Goal: Task Accomplishment & Management: Use online tool/utility

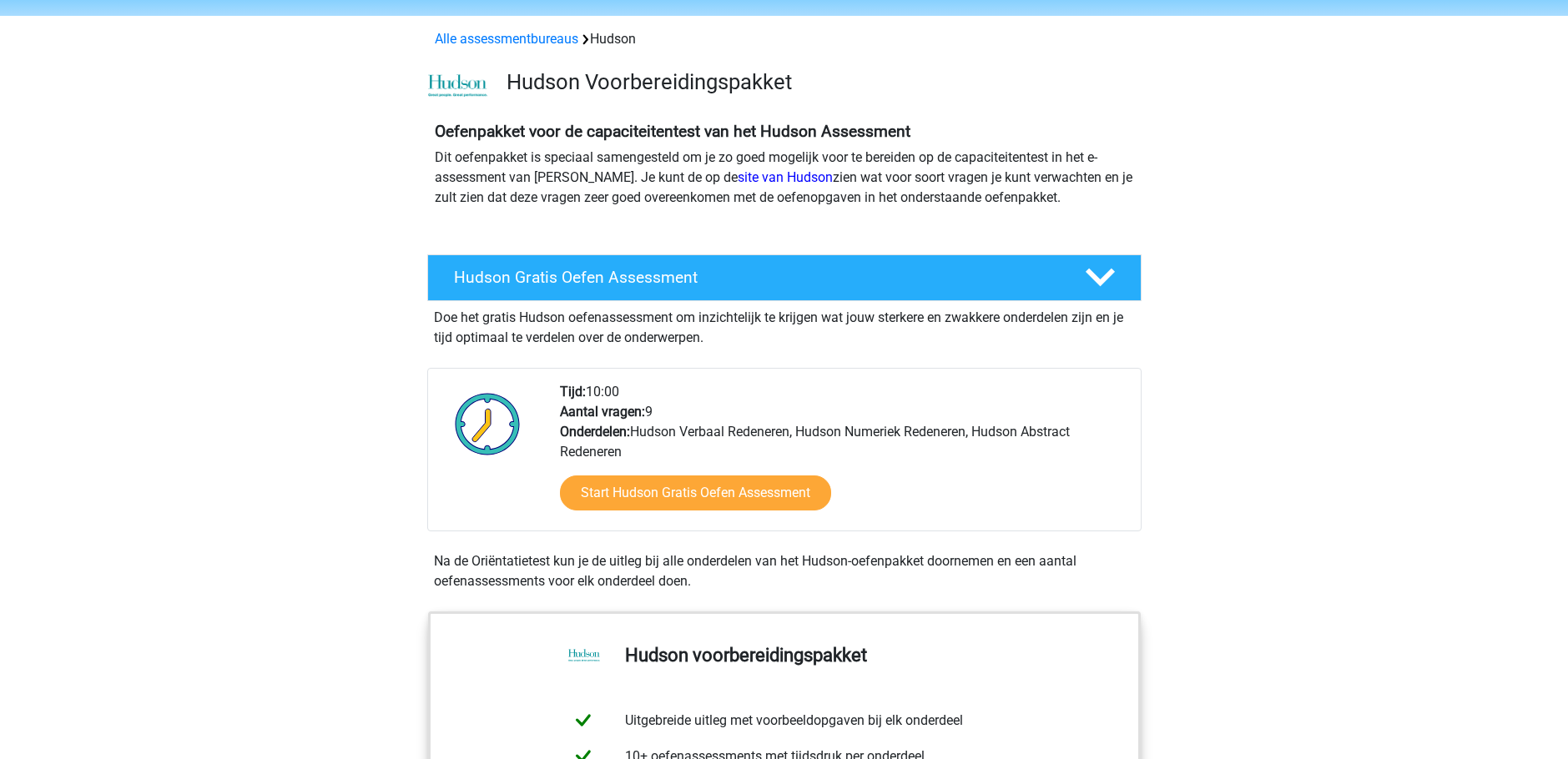
scroll to position [84, 0]
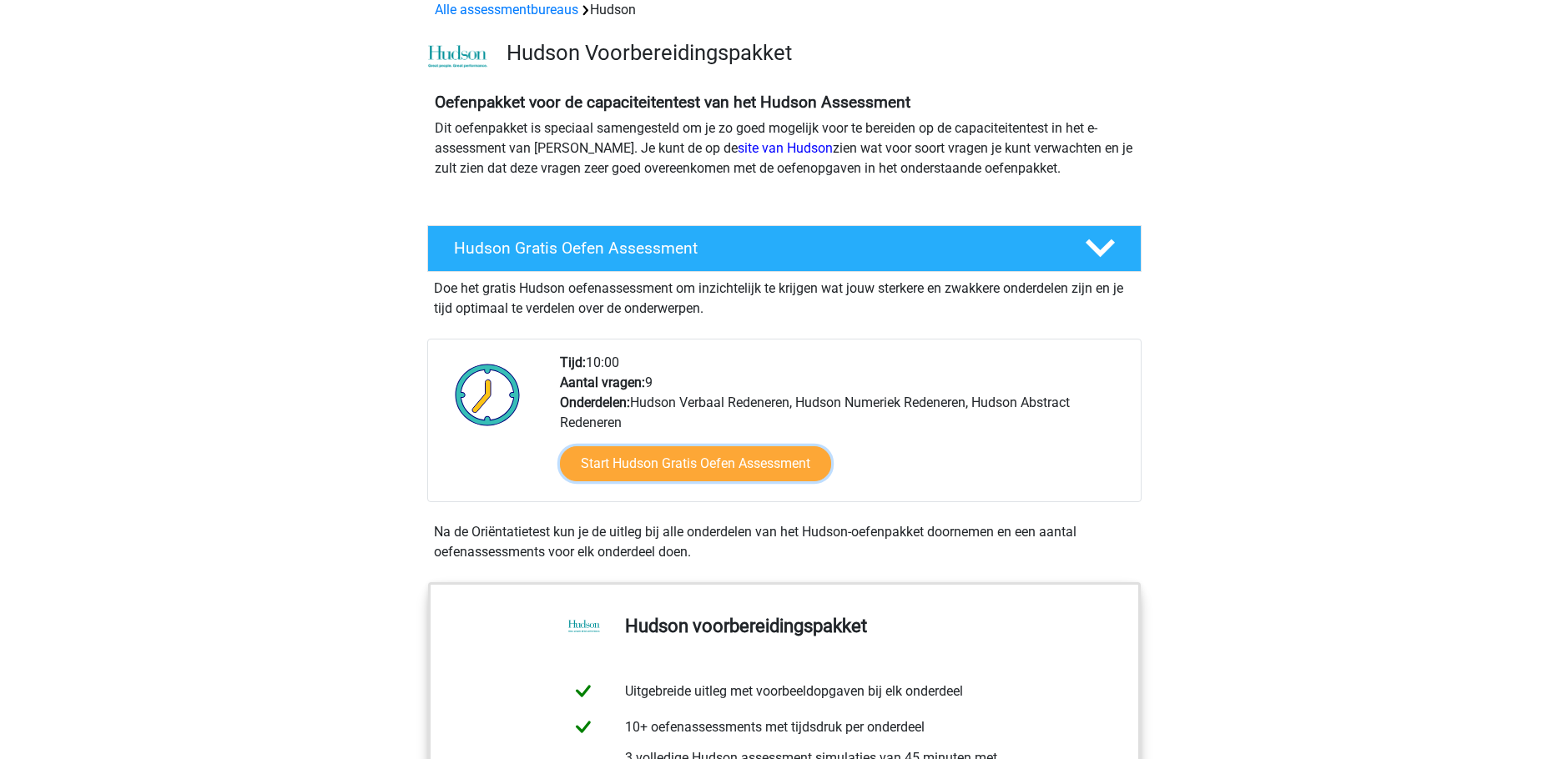
click at [701, 462] on link "Start Hudson Gratis Oefen Assessment" at bounding box center [695, 463] width 271 height 35
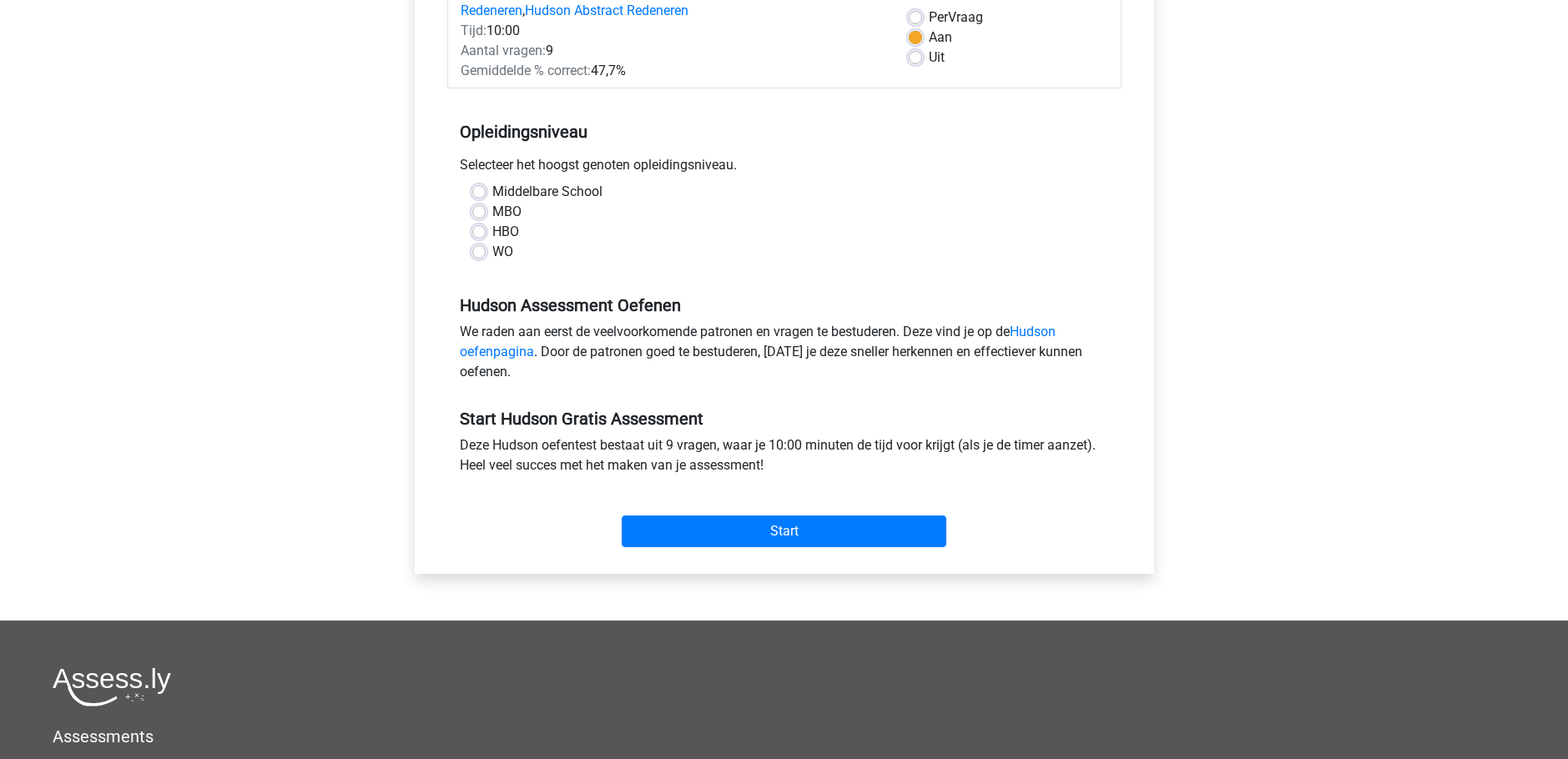
scroll to position [167, 0]
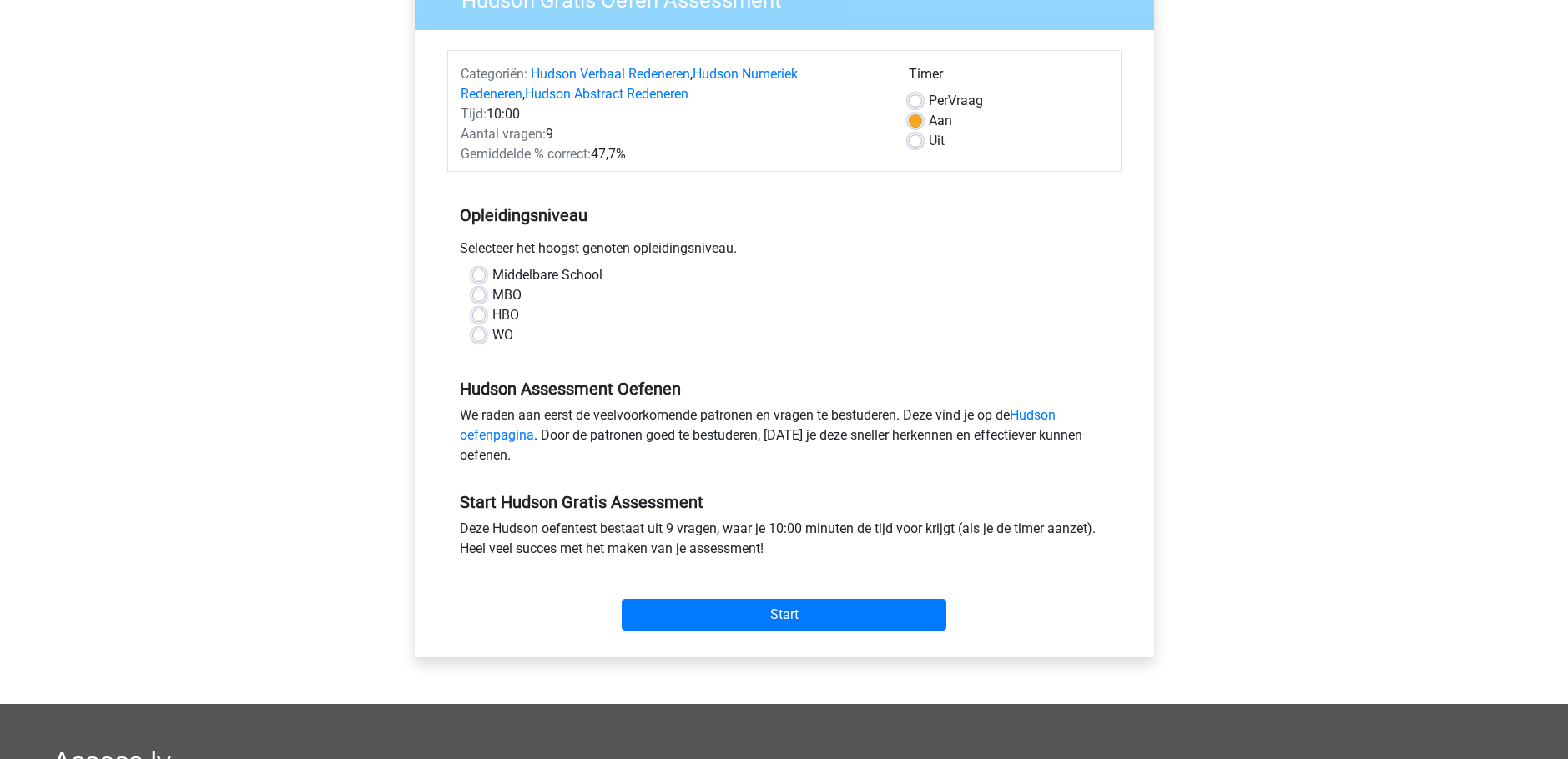
click at [492, 279] on label "Middelbare School" at bounding box center [547, 275] width 110 height 20
click at [479, 279] on input "Middelbare School" at bounding box center [479, 274] width 14 height 17
radio input "true"
click at [730, 628] on input "Start" at bounding box center [784, 614] width 325 height 32
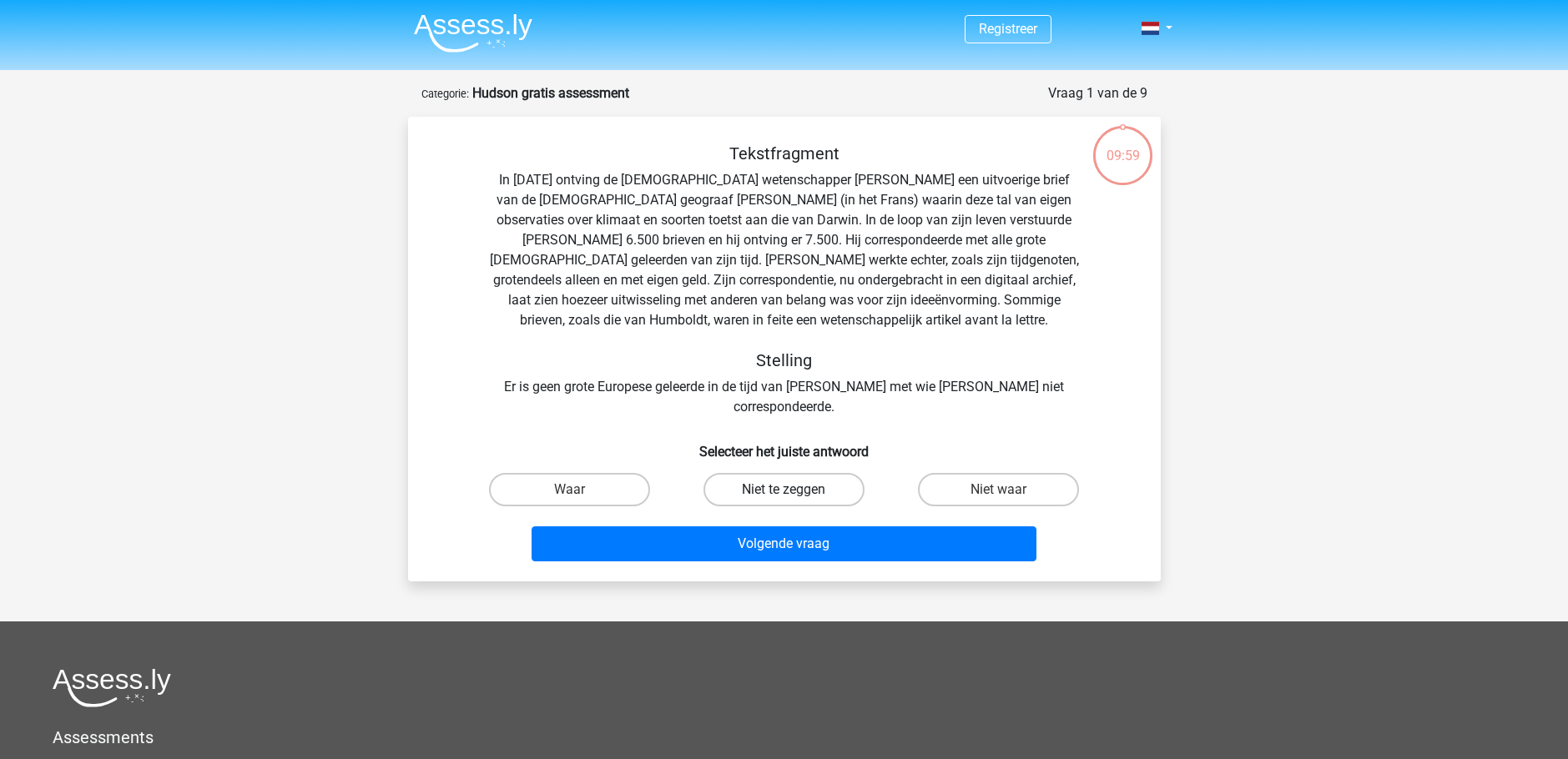
click at [761, 474] on label "Niet te zeggen" at bounding box center [784, 490] width 161 height 33
click at [784, 490] on input "Niet te zeggen" at bounding box center [789, 495] width 11 height 11
radio input "true"
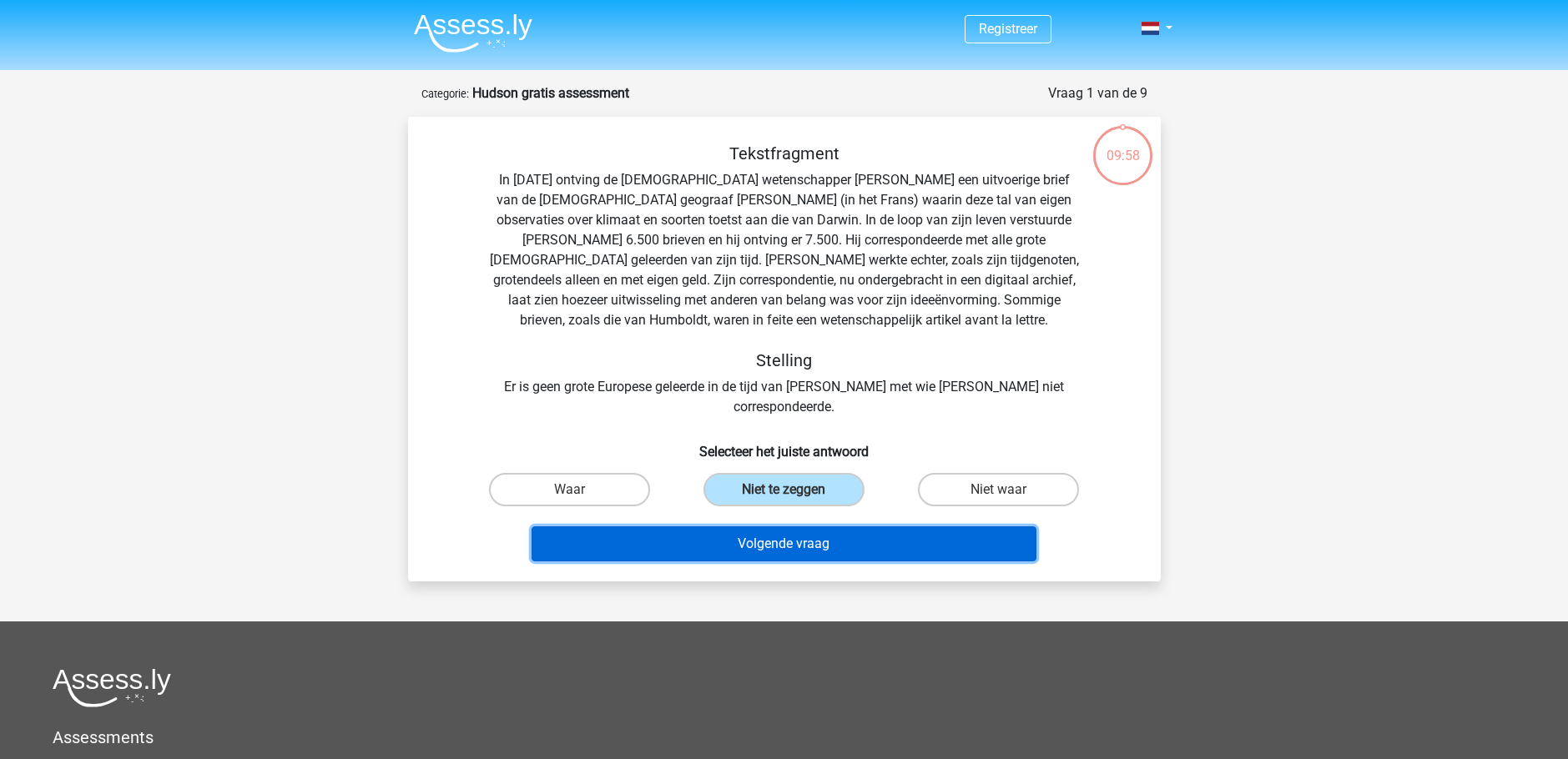
click at [742, 526] on button "Volgende vraag" at bounding box center [784, 543] width 505 height 35
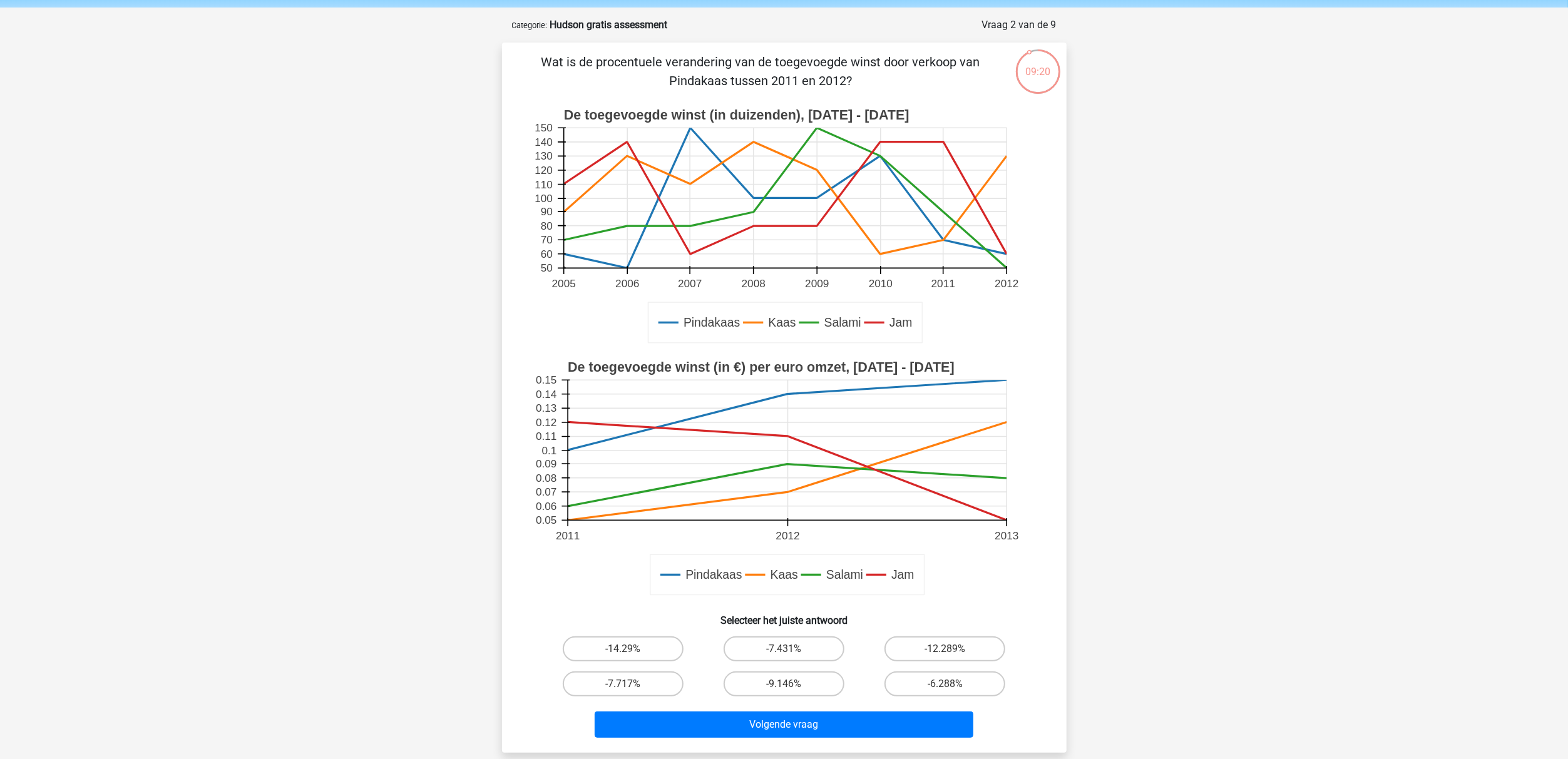
scroll to position [20, 0]
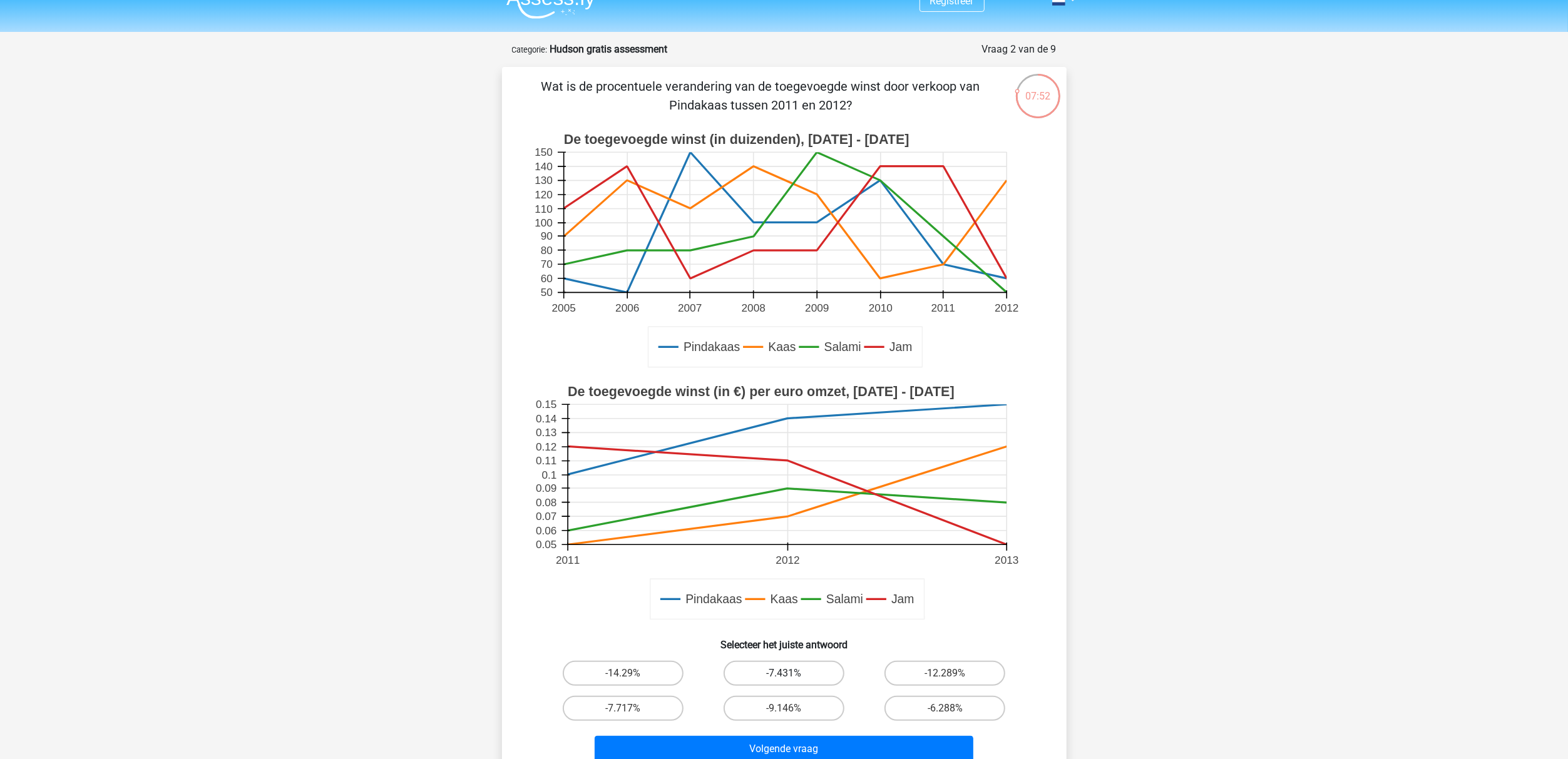
click at [779, 568] on label "-7.431%" at bounding box center [784, 673] width 121 height 25
click at [784, 568] on input "-7.431%" at bounding box center [788, 677] width 8 height 8
radio input "true"
click at [802, 568] on button "Volgende vraag" at bounding box center [784, 748] width 379 height 26
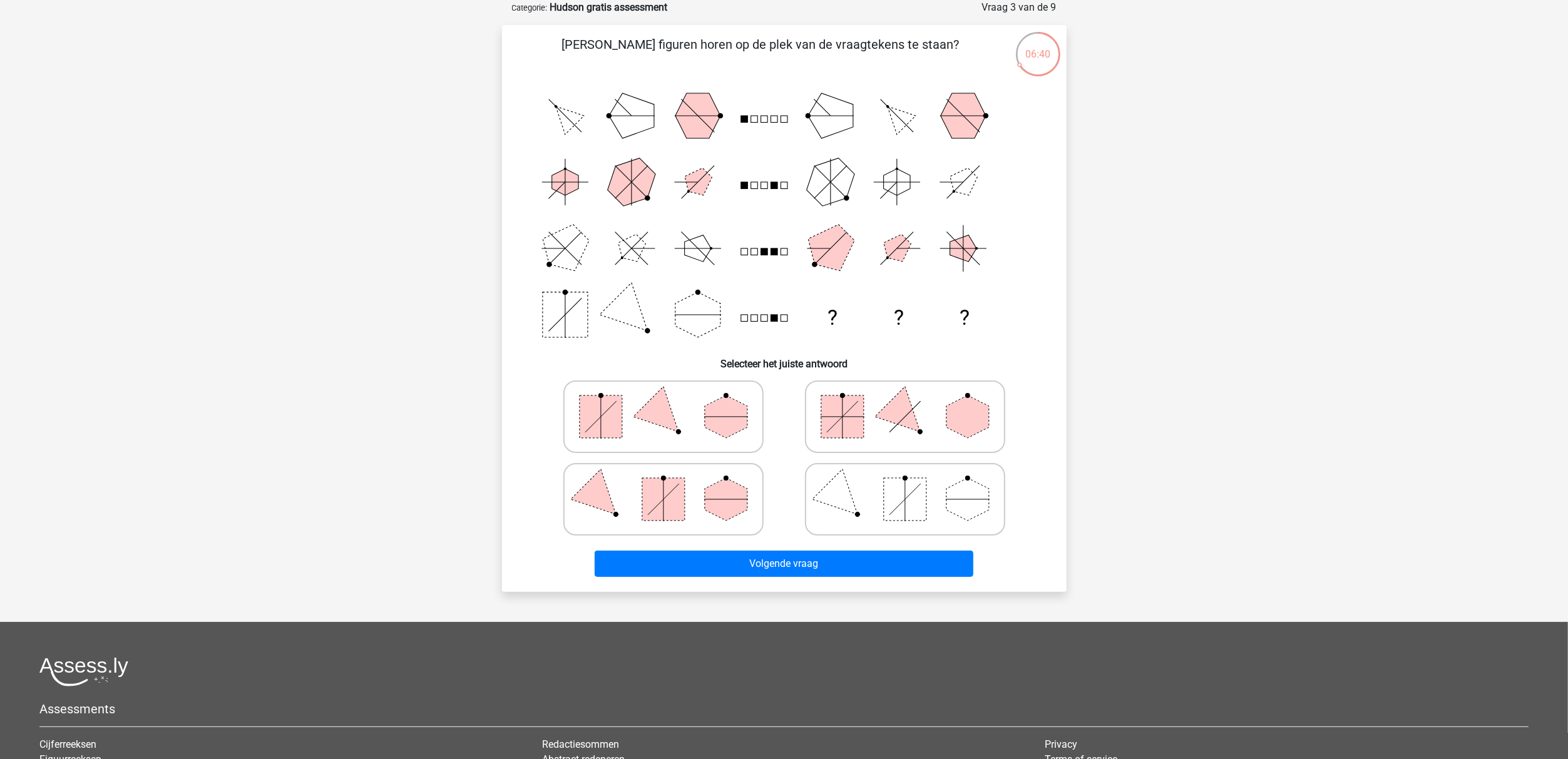
click at [843, 407] on line at bounding box center [843, 416] width 0 height 43
click at [905, 401] on input "radio" at bounding box center [909, 396] width 8 height 8
radio input "true"
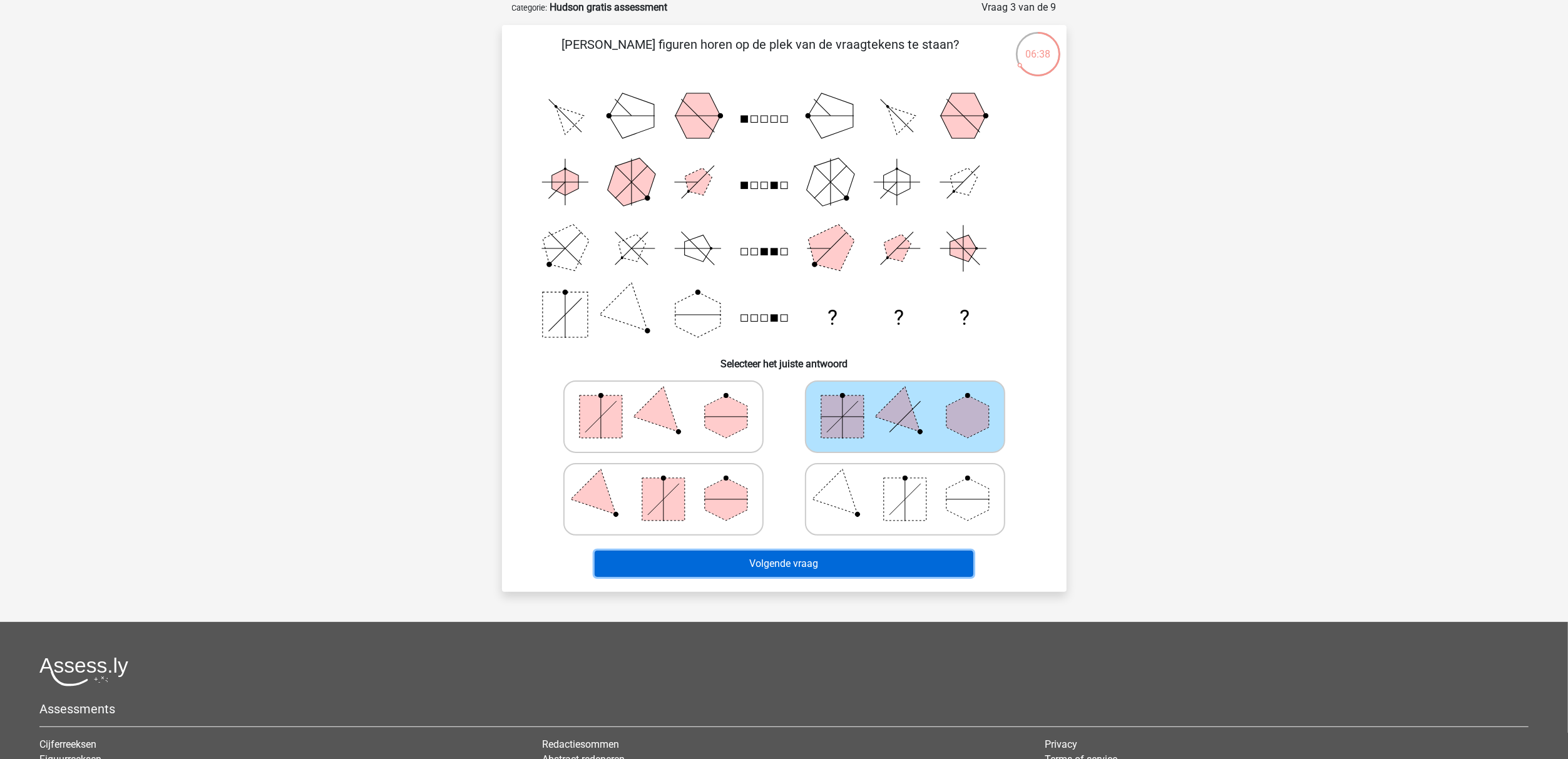
click at [841, 561] on button "Volgende vraag" at bounding box center [784, 563] width 379 height 26
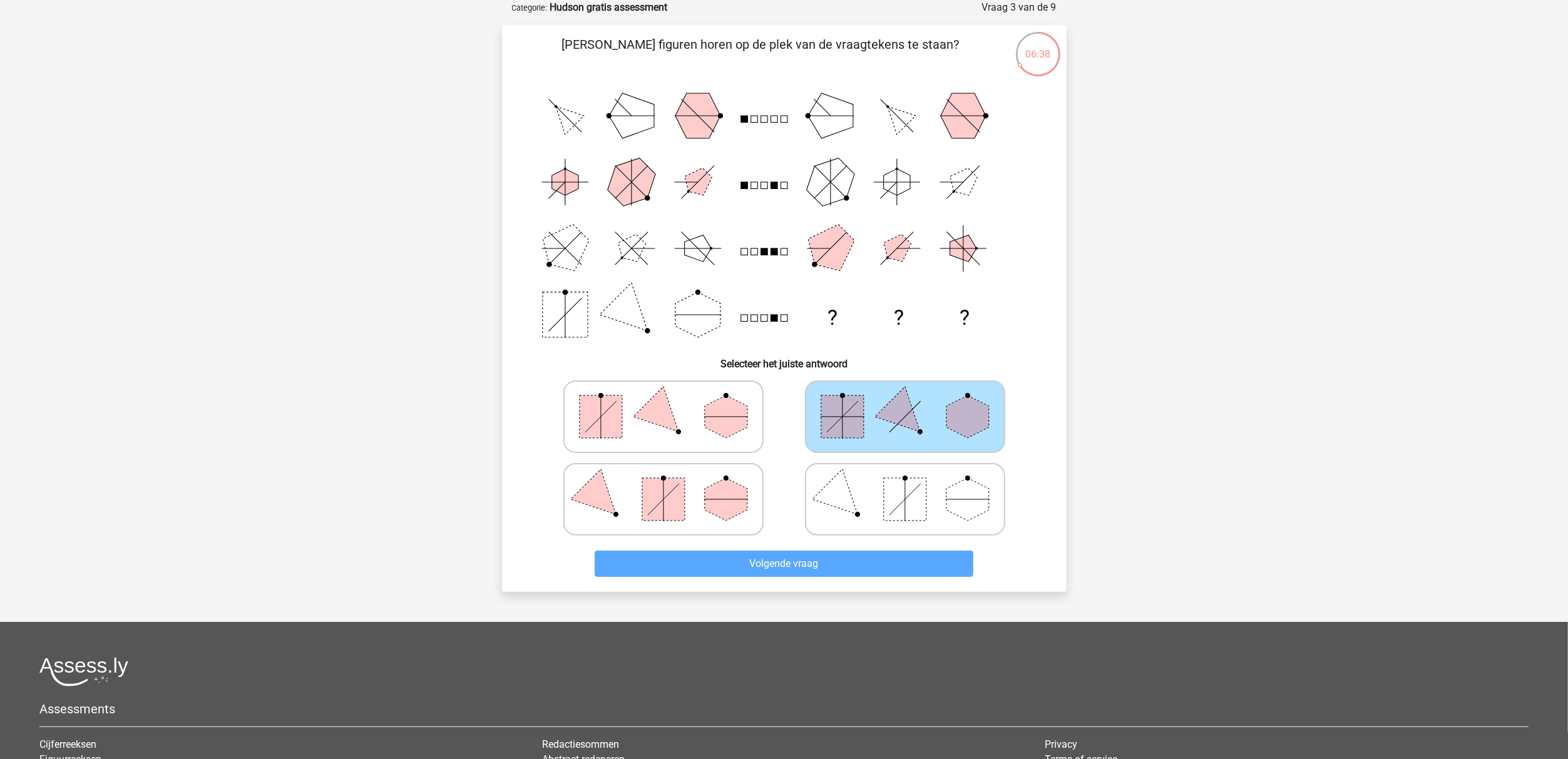
scroll to position [8, 0]
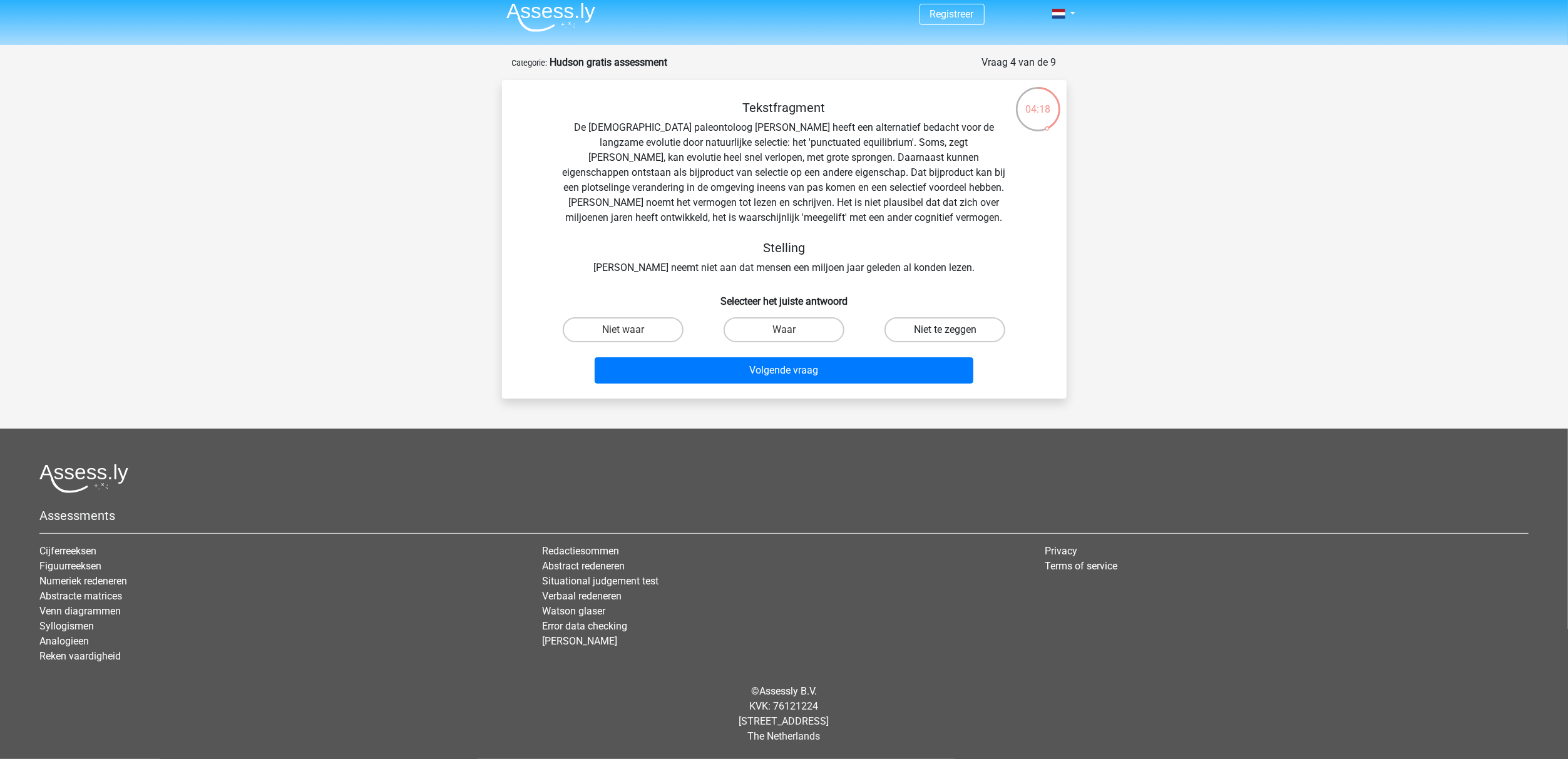
click at [942, 336] on label "Niet te zeggen" at bounding box center [944, 329] width 121 height 25
click at [945, 336] on input "Niet te zeggen" at bounding box center [949, 334] width 8 height 8
radio input "true"
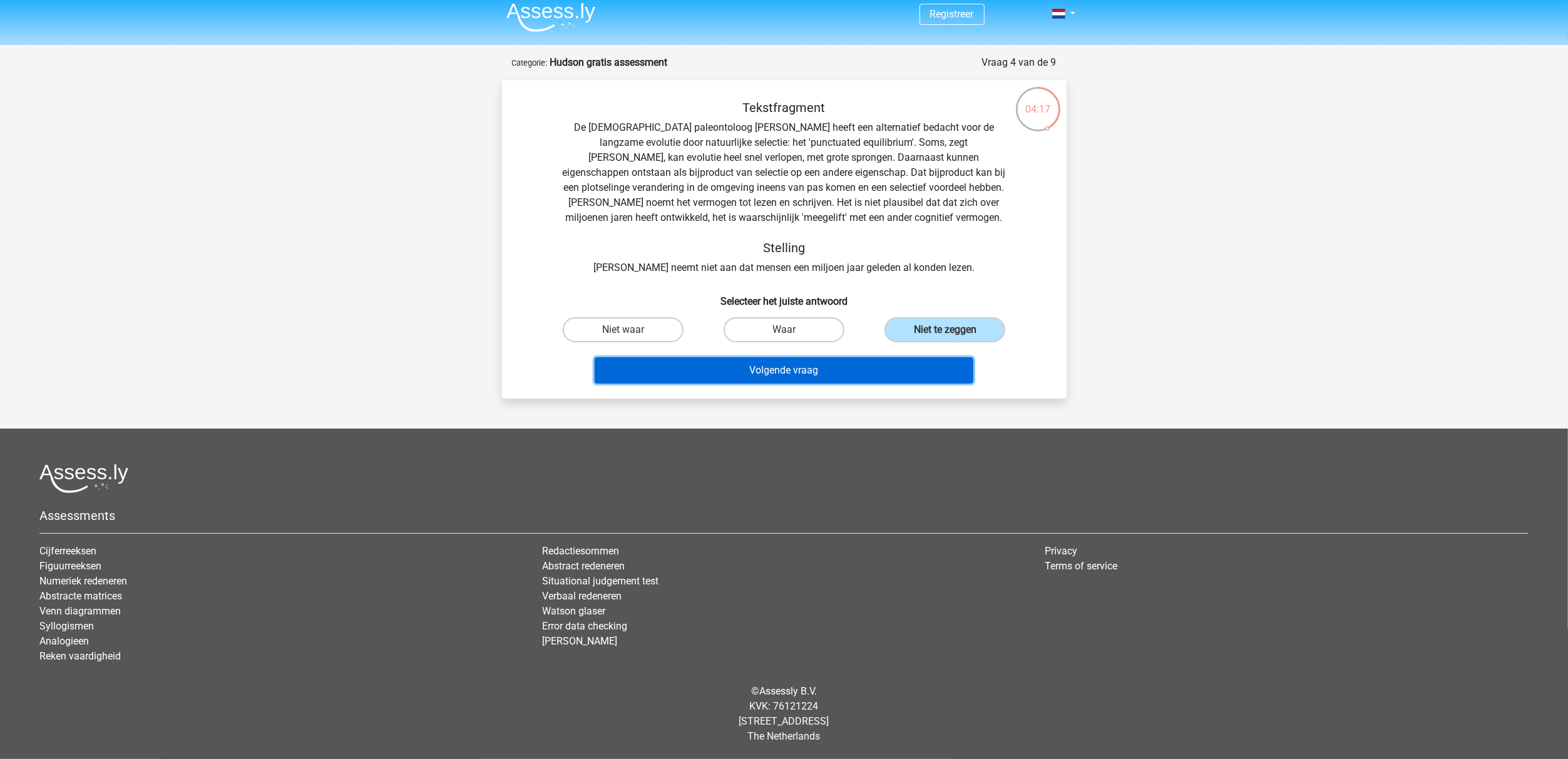
click at [897, 363] on button "Volgende vraag" at bounding box center [784, 370] width 379 height 26
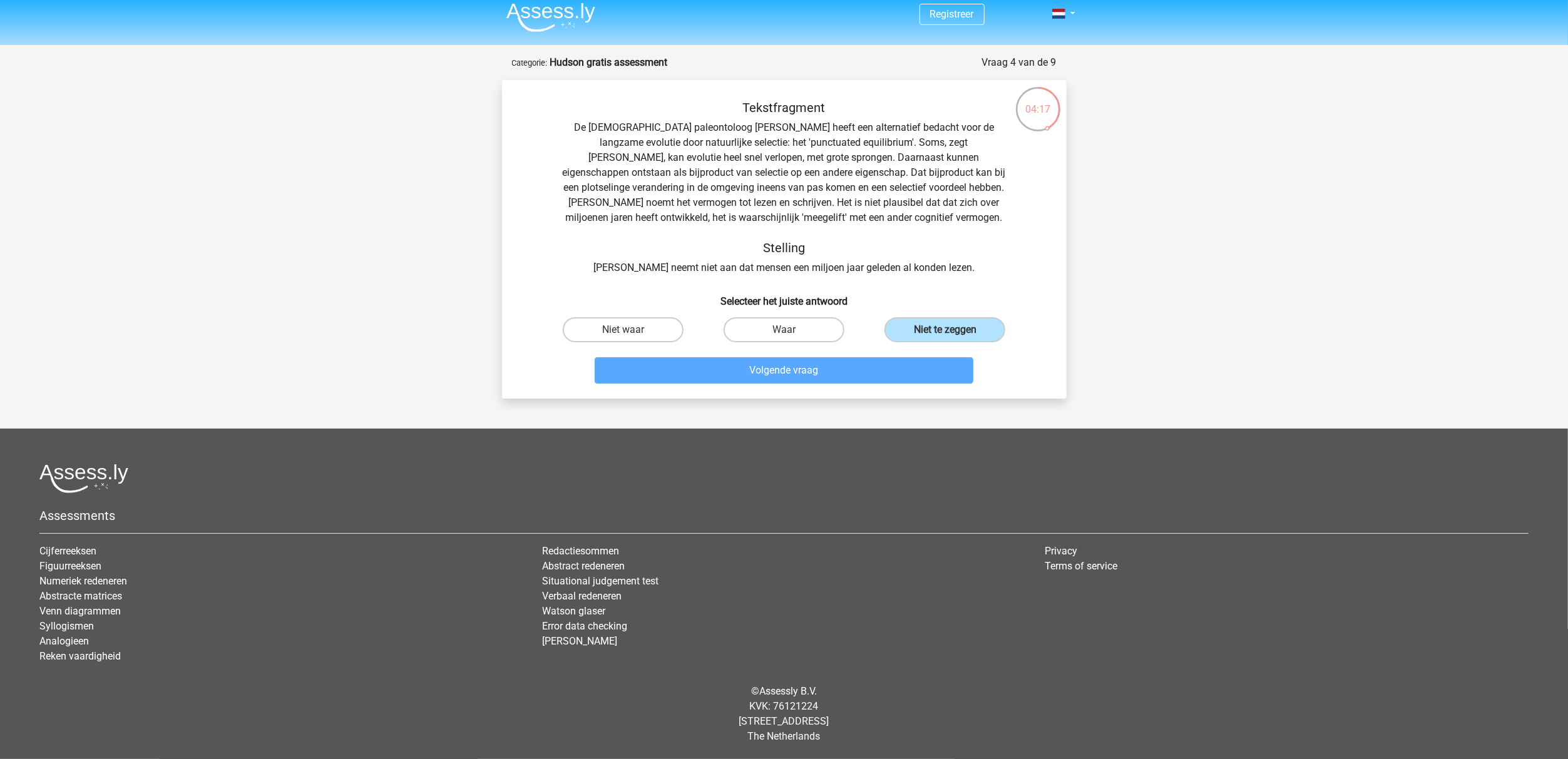
scroll to position [63, 0]
